Goal: Obtain resource: Download file/media

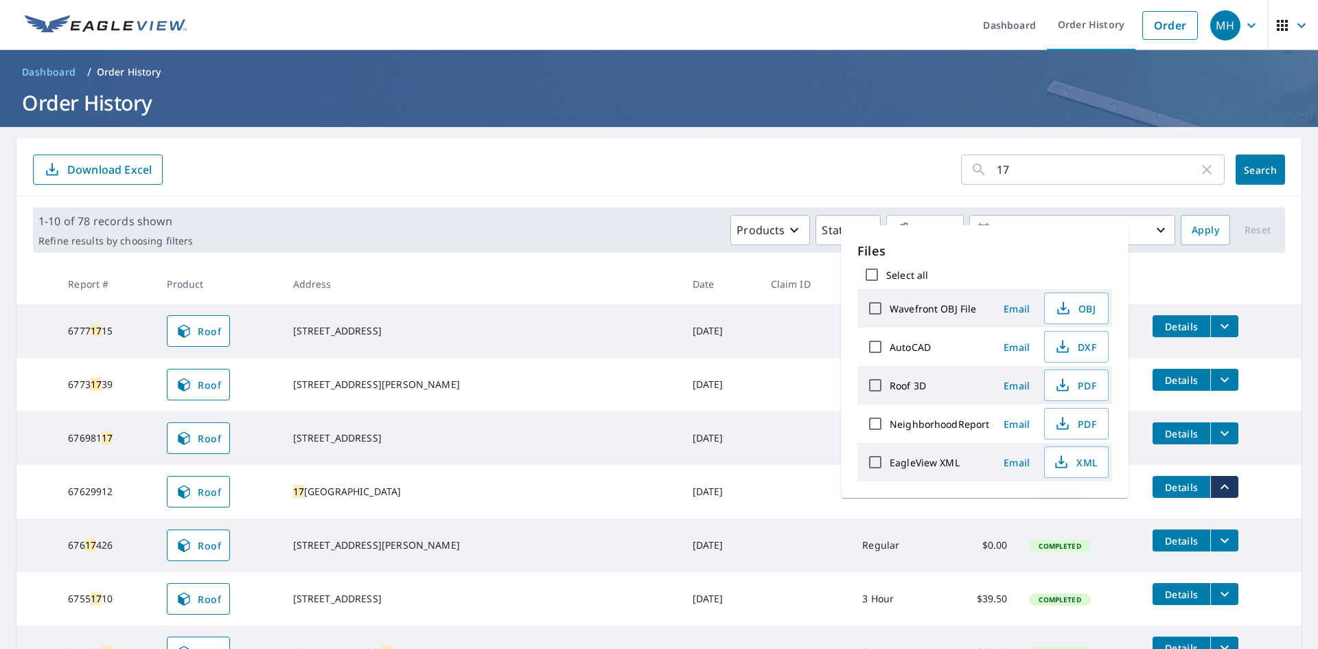
drag, startPoint x: 0, startPoint y: 0, endPoint x: 1057, endPoint y: 179, distance: 1072.3
click at [1057, 179] on input "17" at bounding box center [1098, 169] width 202 height 38
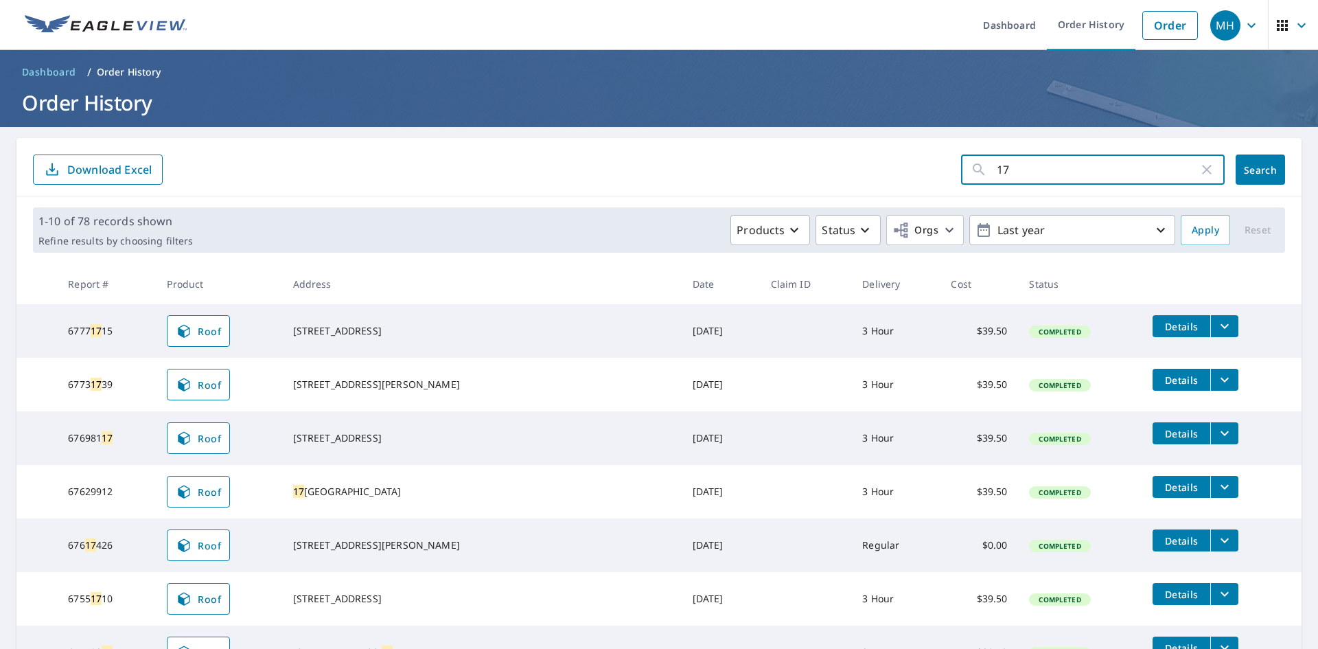
type input "1"
drag, startPoint x: 1051, startPoint y: 166, endPoint x: 980, endPoint y: 175, distance: 70.6
click at [972, 176] on div "​" at bounding box center [1093, 169] width 264 height 30
click at [1099, 174] on input "text" at bounding box center [1111, 169] width 228 height 38
click at [801, 155] on form "​ Search Download Excel" at bounding box center [659, 169] width 1252 height 30
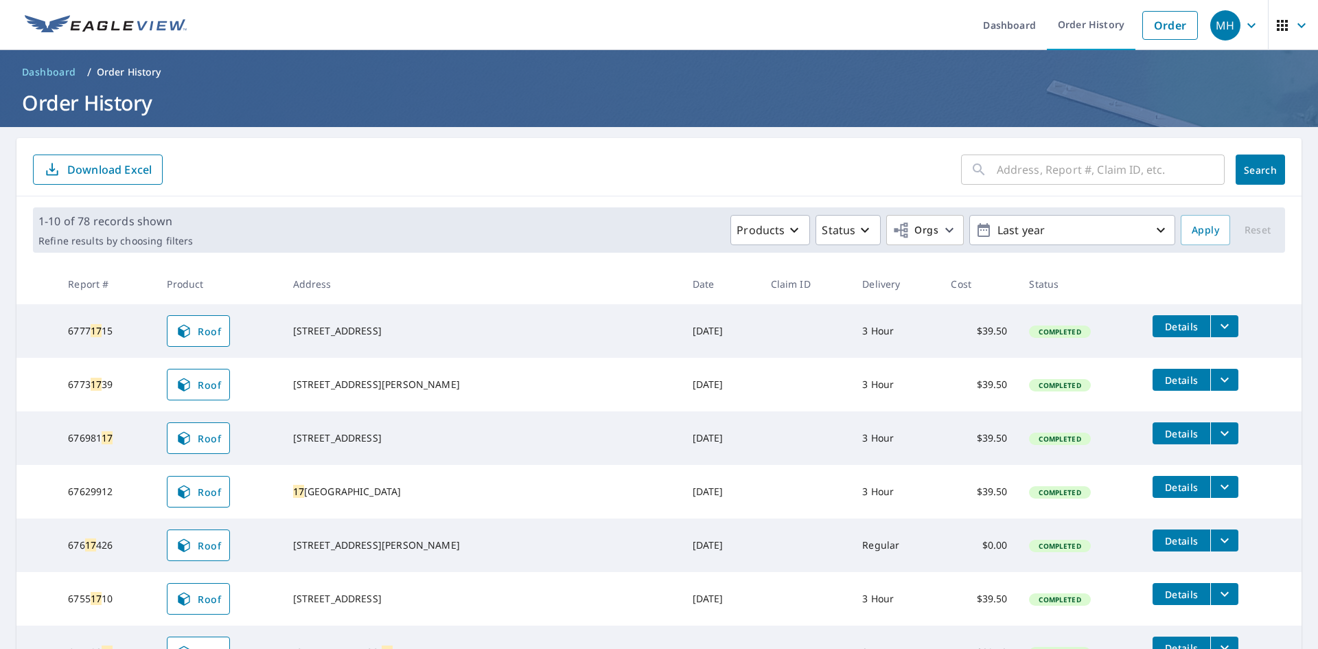
click at [1006, 176] on input "text" at bounding box center [1111, 169] width 228 height 38
click at [1158, 162] on input "text" at bounding box center [1111, 169] width 228 height 38
type input "w4y4y4sryujy"
drag, startPoint x: 1068, startPoint y: 169, endPoint x: 895, endPoint y: 174, distance: 173.1
click at [895, 174] on form "w4y4y4sryujy ​ Search Download Excel" at bounding box center [659, 169] width 1252 height 30
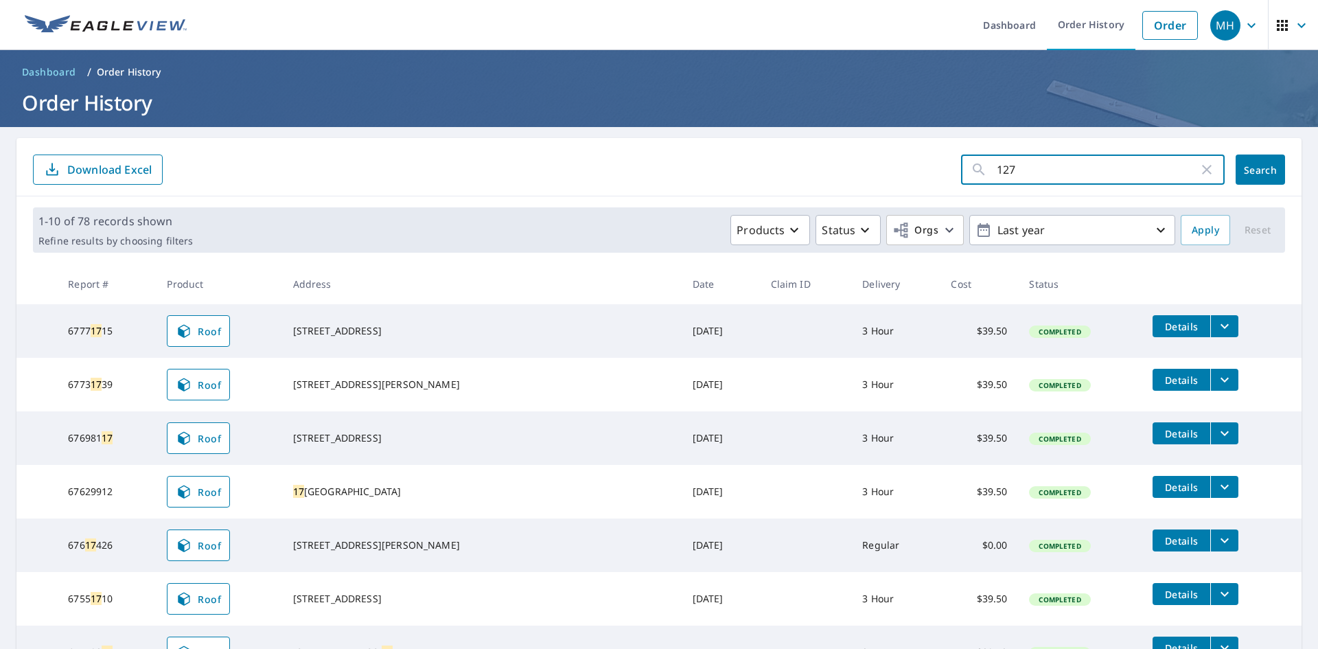
type input "127"
click at [1247, 163] on span "Search" at bounding box center [1260, 169] width 27 height 13
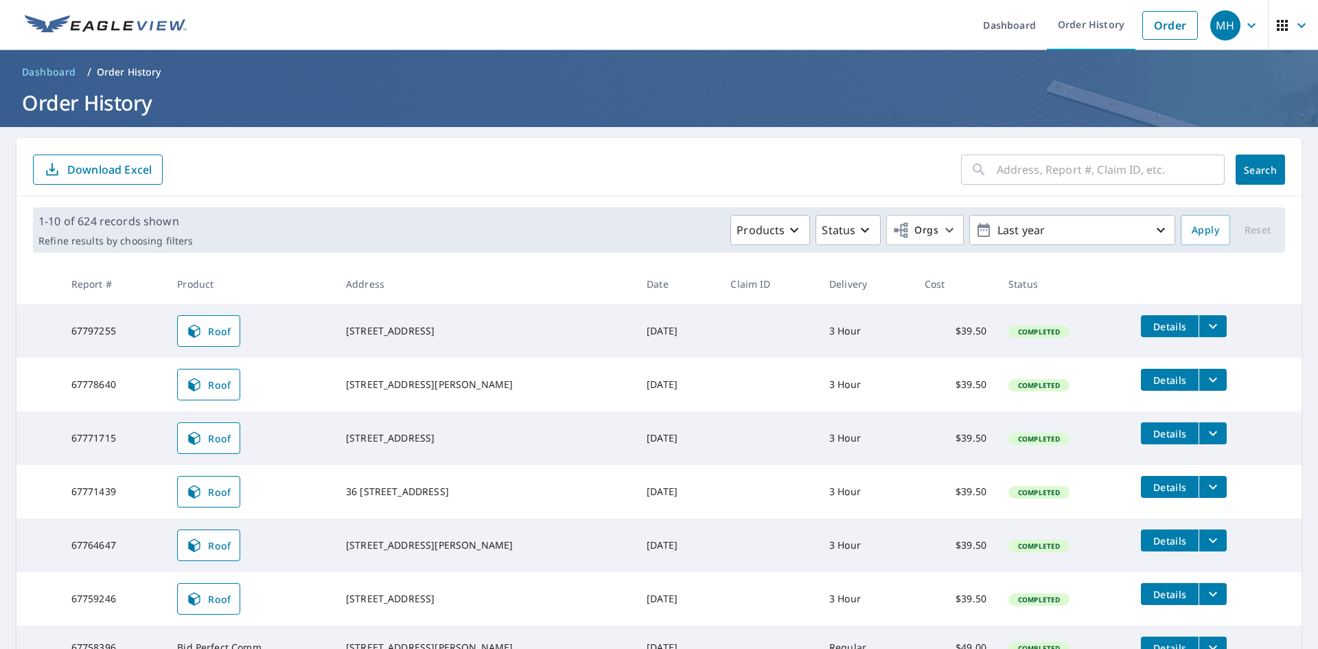
click at [974, 163] on icon at bounding box center [979, 169] width 16 height 16
click at [1009, 174] on input "text" at bounding box center [1111, 169] width 228 height 38
type input "127 elm"
click button "Search" at bounding box center [1260, 169] width 49 height 30
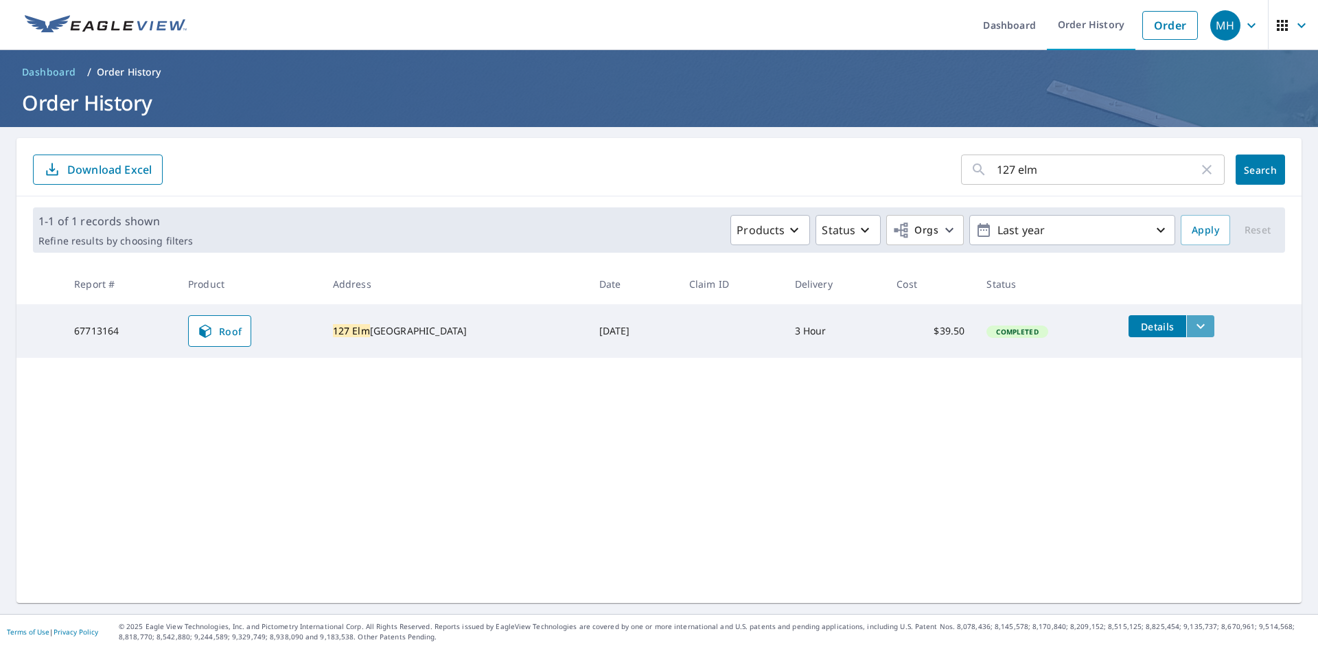
click at [1193, 324] on icon "filesDropdownBtn-67713164" at bounding box center [1201, 326] width 16 height 16
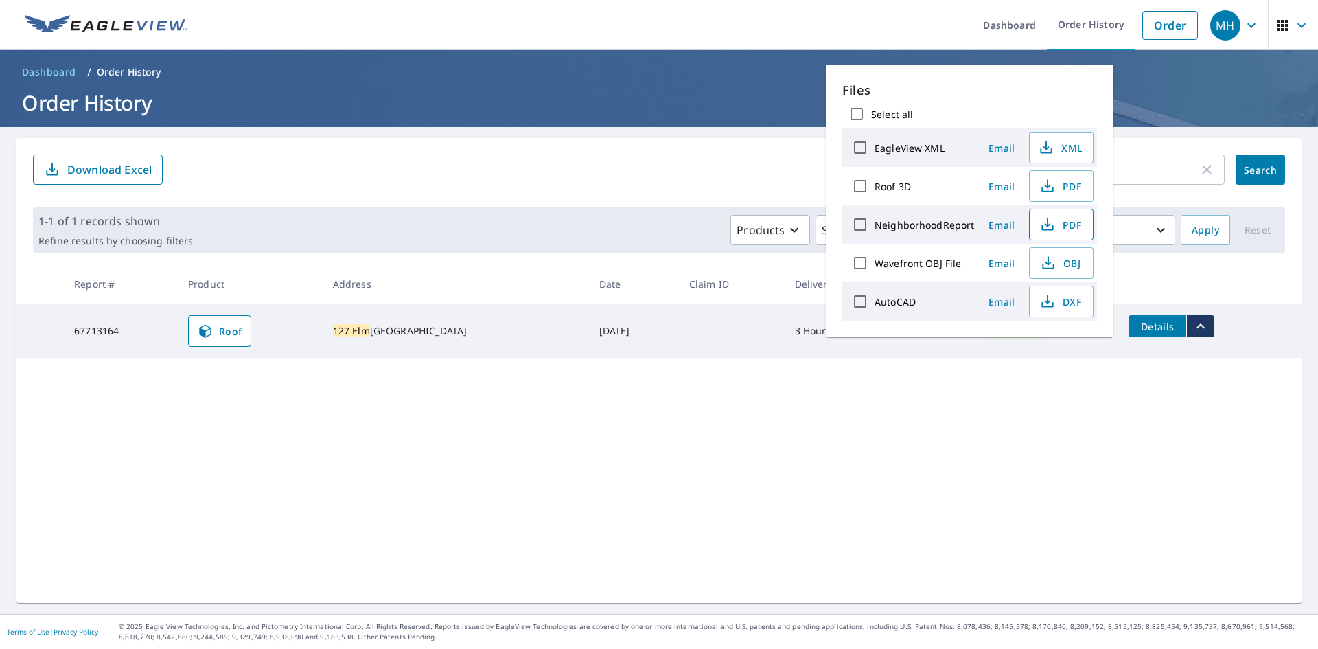
click at [1057, 230] on span "PDF" at bounding box center [1060, 224] width 44 height 16
click at [1068, 179] on span "PDF" at bounding box center [1060, 186] width 44 height 16
click at [1164, 170] on input "127 elm" at bounding box center [1098, 169] width 202 height 38
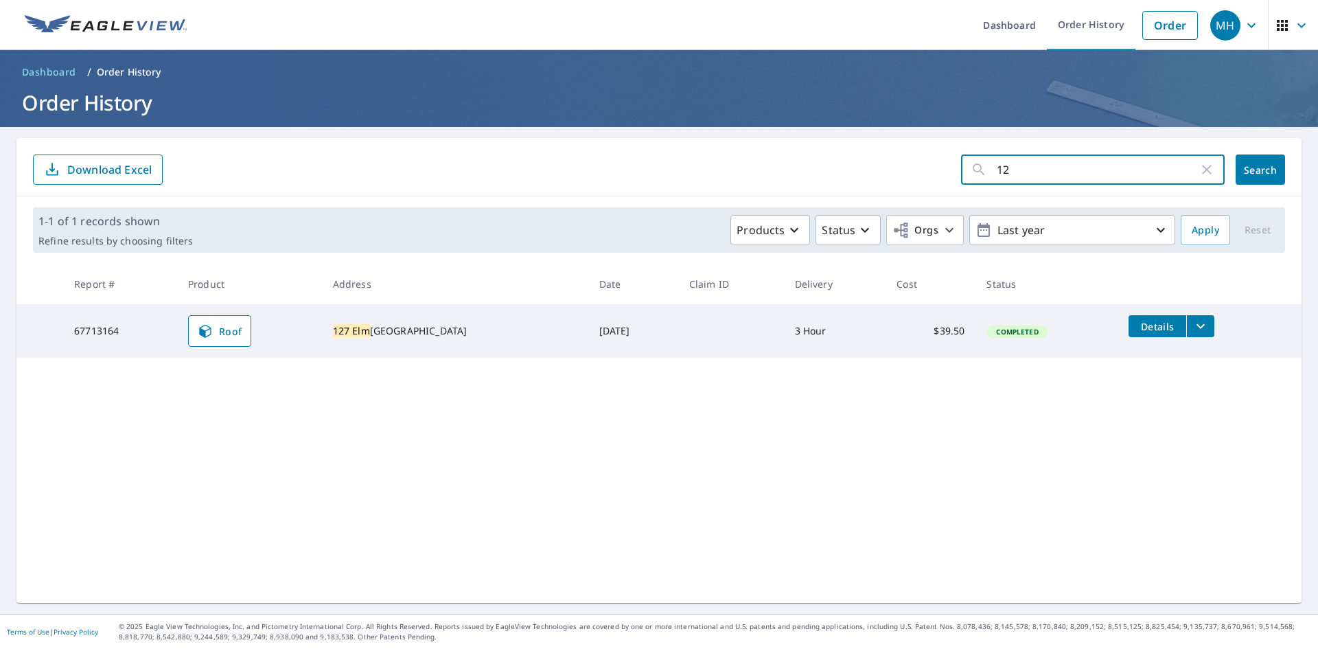
type input "1"
type input "3273 clover"
click button "Search" at bounding box center [1260, 169] width 49 height 30
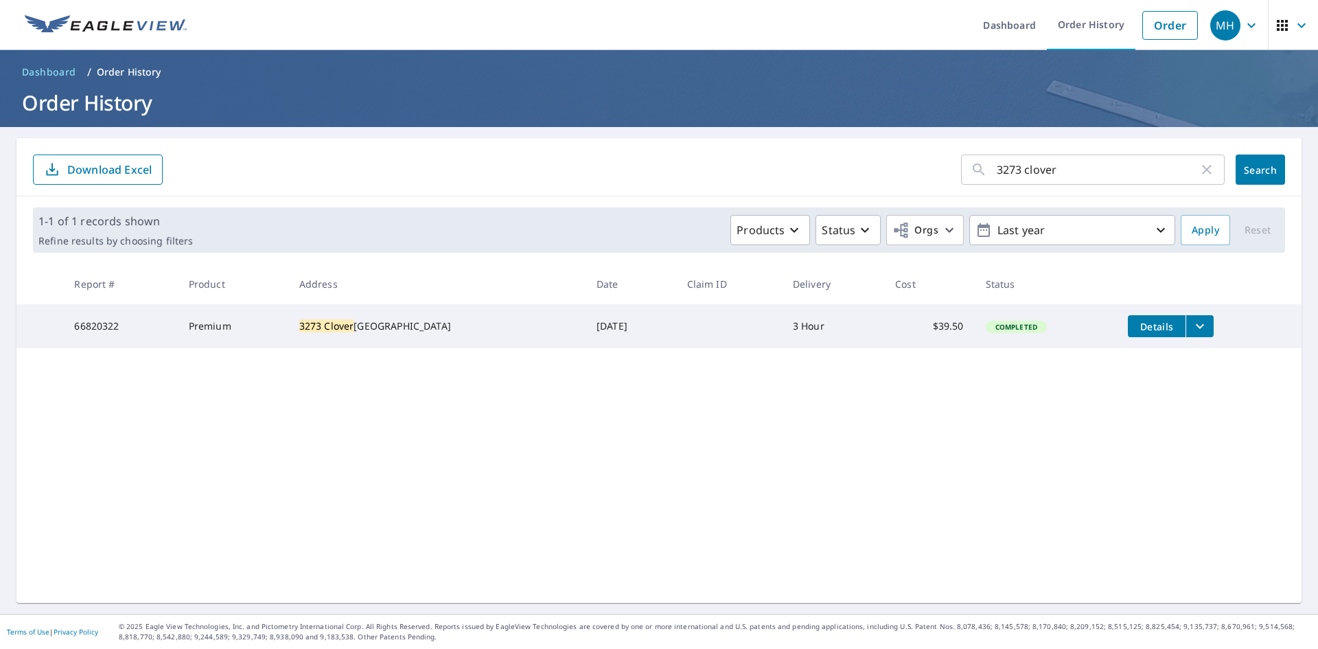
click at [1192, 325] on icon "filesDropdownBtn-66820322" at bounding box center [1200, 326] width 16 height 16
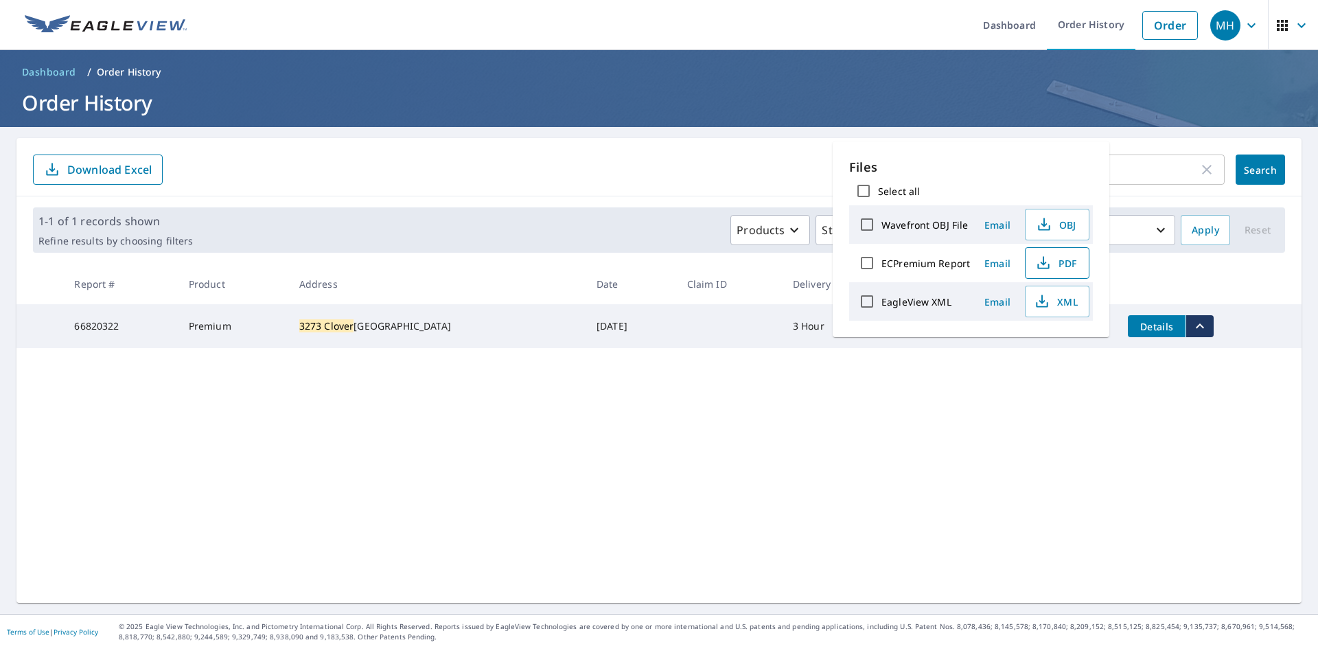
click at [1064, 260] on span "PDF" at bounding box center [1056, 263] width 44 height 16
